Goal: Transaction & Acquisition: Purchase product/service

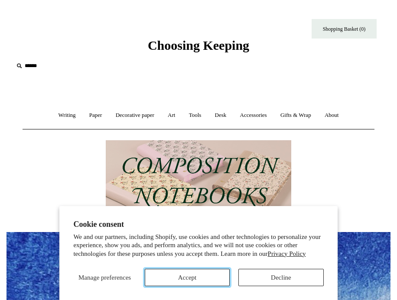
click at [200, 276] on button "Accept" at bounding box center [187, 277] width 85 height 17
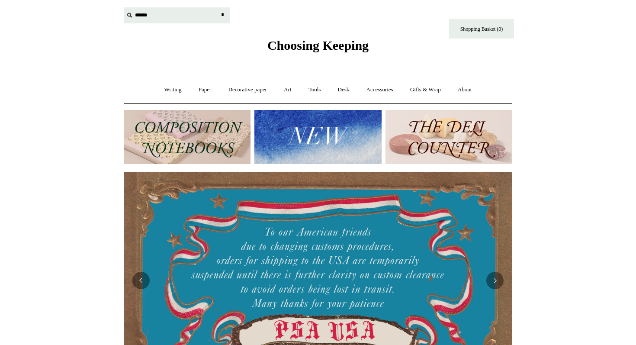
click at [153, 16] on input "text" at bounding box center [177, 15] width 107 height 16
type input "********"
click at [218, 7] on input "*" at bounding box center [222, 14] width 9 height 15
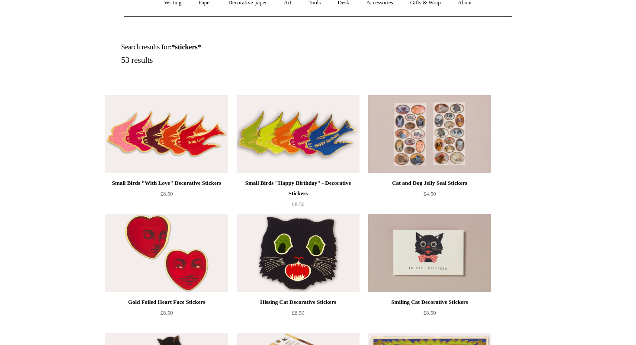
scroll to position [86, 0]
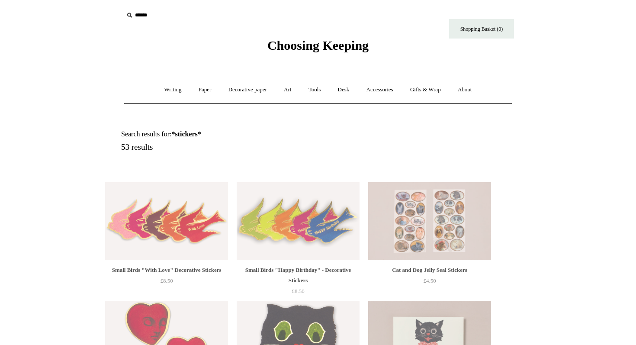
scroll to position [78, 0]
